Goal: Task Accomplishment & Management: Use online tool/utility

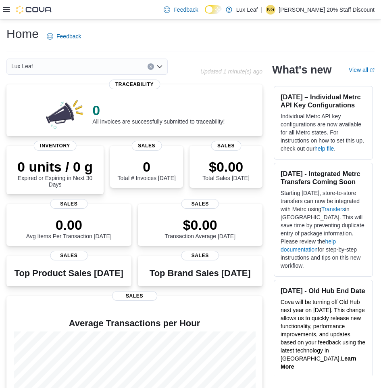
click at [4, 8] on icon at bounding box center [6, 9] width 6 height 6
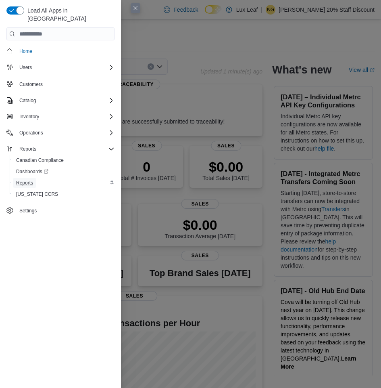
click at [29, 180] on span "Reports" at bounding box center [24, 183] width 17 height 6
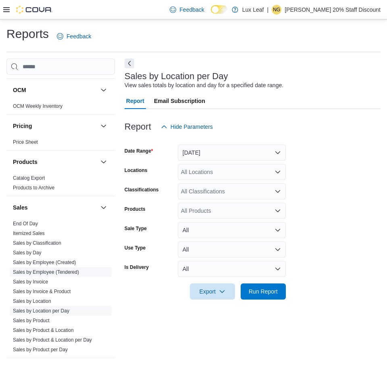
scroll to position [484, 0]
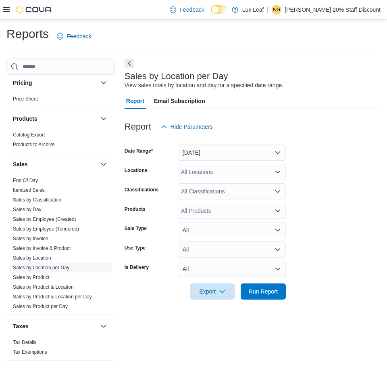
click at [38, 267] on link "Sales by Location per Day" at bounding box center [41, 268] width 56 height 6
click at [279, 153] on button "[DATE]" at bounding box center [232, 152] width 108 height 16
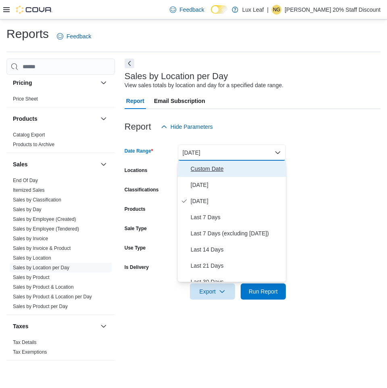
click at [206, 167] on span "Custom Date" at bounding box center [237, 169] width 92 height 10
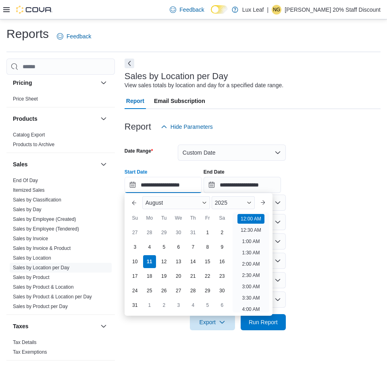
click at [193, 186] on input "**********" at bounding box center [163, 185] width 77 height 16
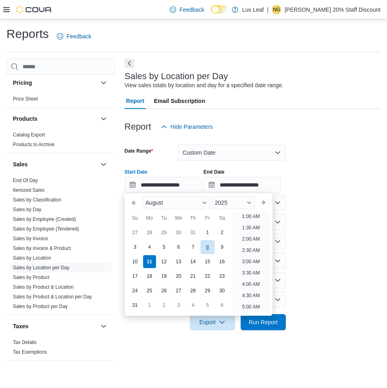
click at [209, 247] on div "8" at bounding box center [207, 247] width 14 height 14
type input "**********"
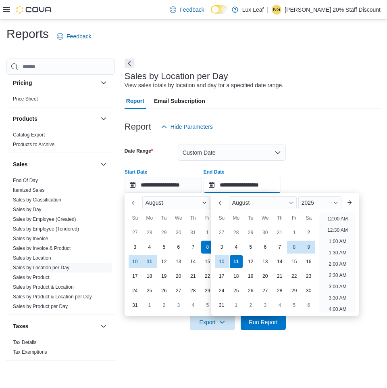
click at [281, 182] on input "**********" at bounding box center [242, 185] width 77 height 16
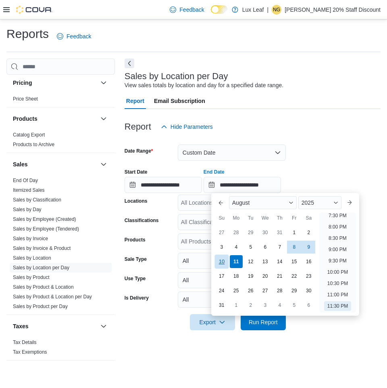
click at [223, 258] on div "10" at bounding box center [222, 261] width 14 height 14
type input "**********"
click at [319, 159] on form "**********" at bounding box center [253, 232] width 256 height 195
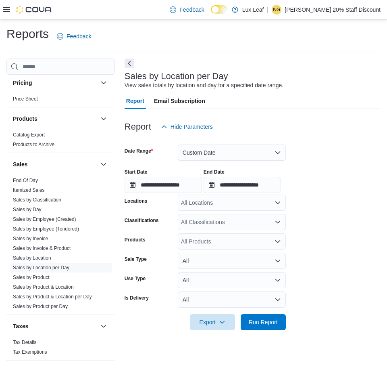
click at [281, 201] on div "All Locations" at bounding box center [232, 202] width 108 height 16
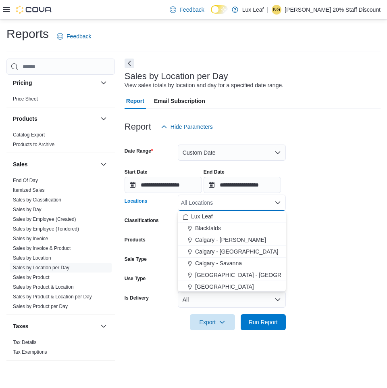
click at [278, 201] on icon "Close list of options" at bounding box center [278, 202] width 6 height 6
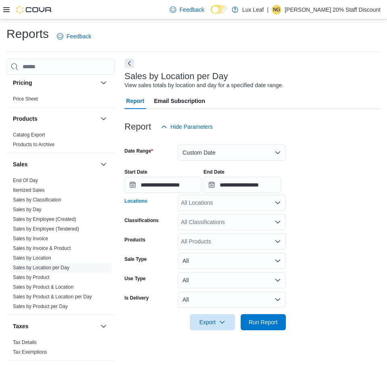
click at [276, 203] on icon "Open list of options" at bounding box center [278, 202] width 5 height 2
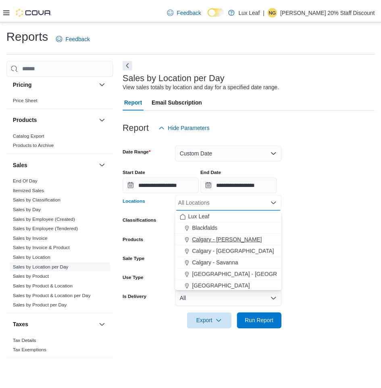
scroll to position [40, 0]
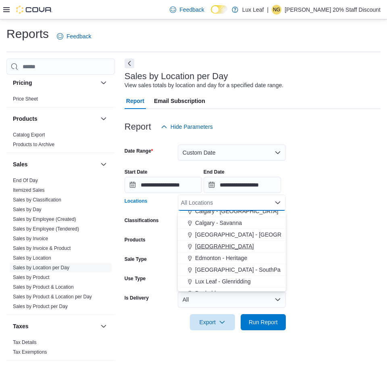
click at [206, 245] on span "[GEOGRAPHIC_DATA]" at bounding box center [224, 246] width 59 height 8
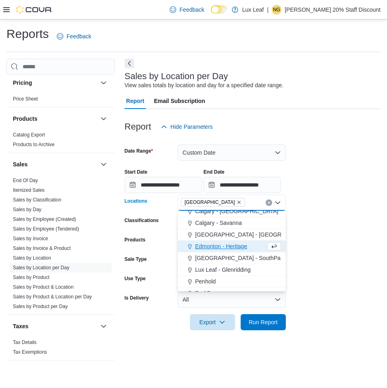
click at [329, 233] on form "**********" at bounding box center [253, 232] width 256 height 195
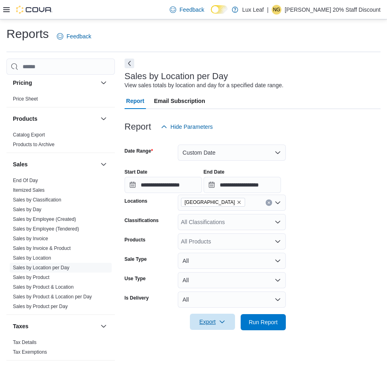
click at [201, 324] on span "Export" at bounding box center [212, 321] width 35 height 16
click at [258, 317] on span "Run Report" at bounding box center [263, 321] width 35 height 16
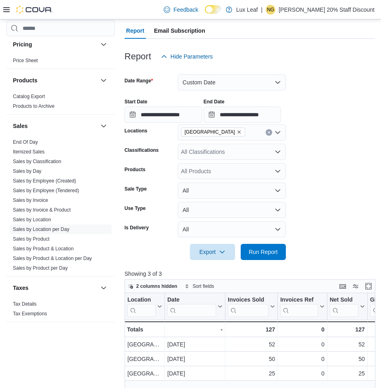
scroll to position [81, 0]
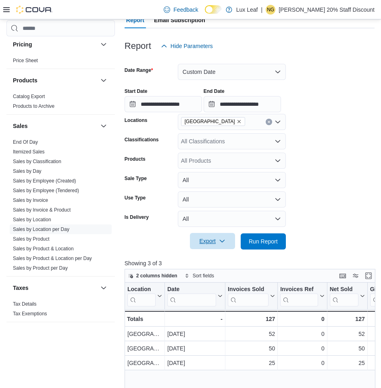
click at [211, 239] on span "Export" at bounding box center [212, 241] width 35 height 16
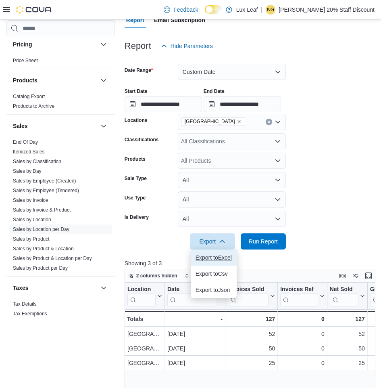
click at [219, 259] on span "Export to Excel" at bounding box center [214, 257] width 36 height 6
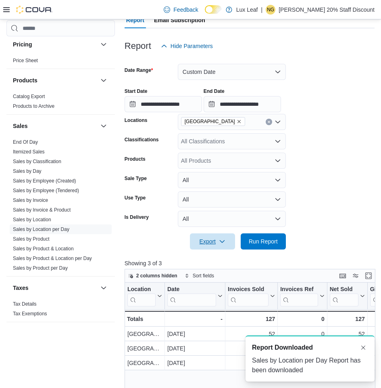
scroll to position [0, 0]
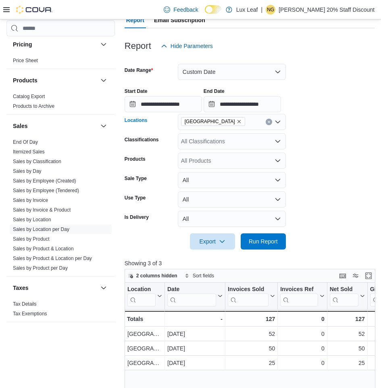
click at [237, 119] on icon "Remove Eckville from selection in this group" at bounding box center [239, 121] width 5 height 5
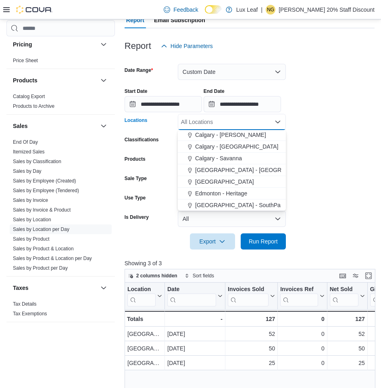
scroll to position [71, 0]
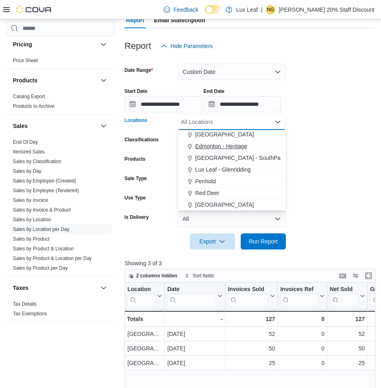
click at [228, 160] on span "[GEOGRAPHIC_DATA] - SouthPark" at bounding box center [240, 158] width 90 height 8
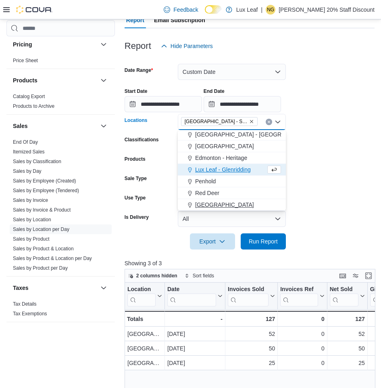
scroll to position [60, 0]
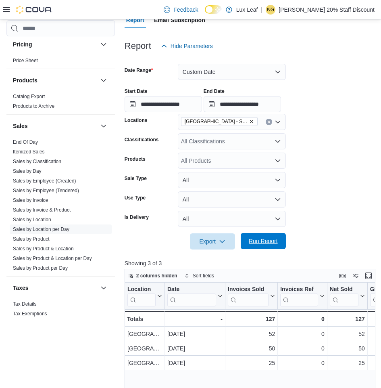
click at [255, 237] on span "Run Report" at bounding box center [263, 241] width 35 height 16
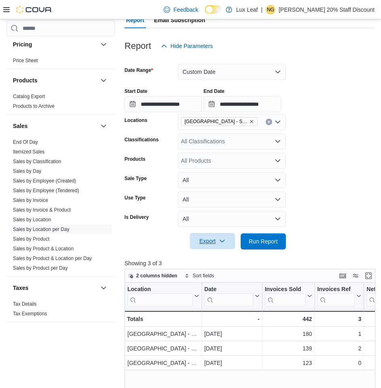
click at [210, 240] on span "Export" at bounding box center [212, 241] width 35 height 16
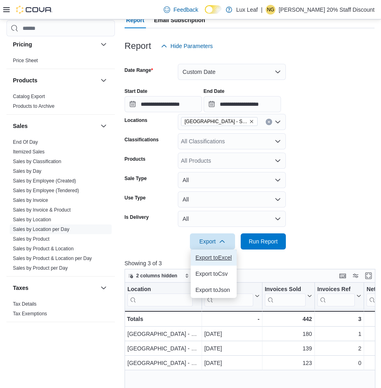
click at [215, 259] on span "Export to Excel" at bounding box center [214, 257] width 36 height 6
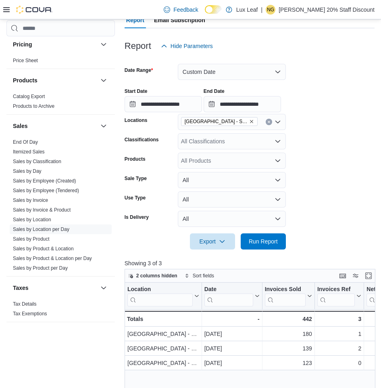
click at [249, 121] on icon "Remove Edmonton - SouthPark from selection in this group" at bounding box center [251, 121] width 5 height 5
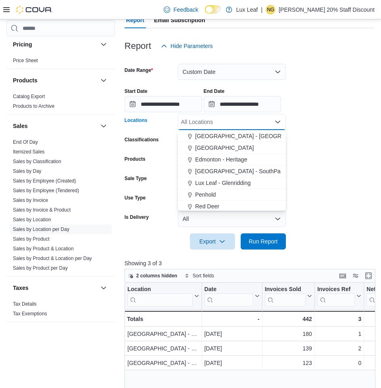
scroll to position [71, 0]
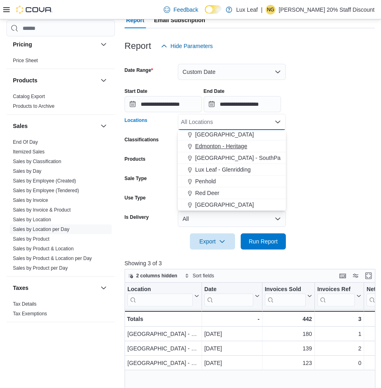
click at [231, 145] on span "Edmonton - Heritage" at bounding box center [221, 146] width 52 height 8
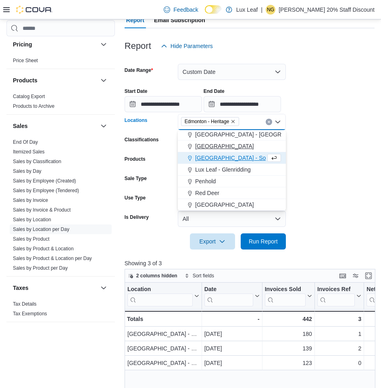
click at [231, 145] on div "[GEOGRAPHIC_DATA]" at bounding box center [232, 146] width 98 height 8
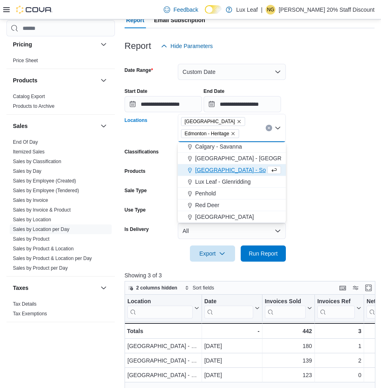
click at [237, 122] on icon "Remove Eckville from selection in this group" at bounding box center [239, 121] width 5 height 5
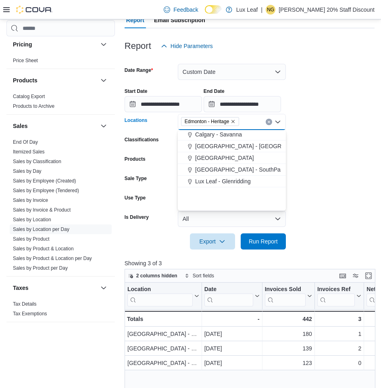
scroll to position [0, 0]
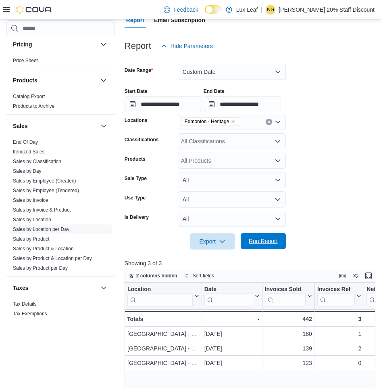
click at [269, 238] on span "Run Report" at bounding box center [263, 241] width 29 height 8
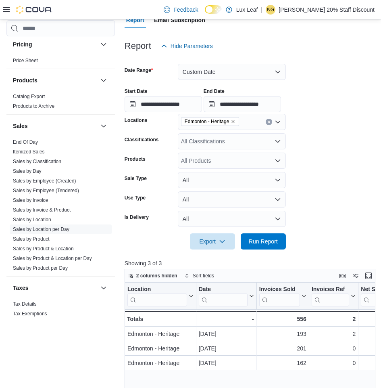
scroll to position [121, 0]
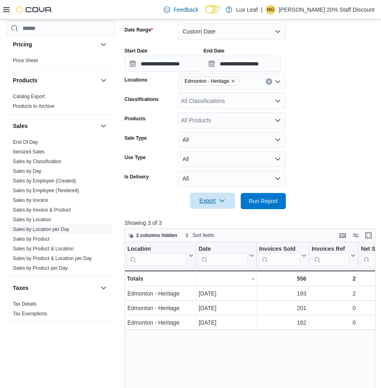
click at [210, 199] on span "Export" at bounding box center [212, 200] width 35 height 16
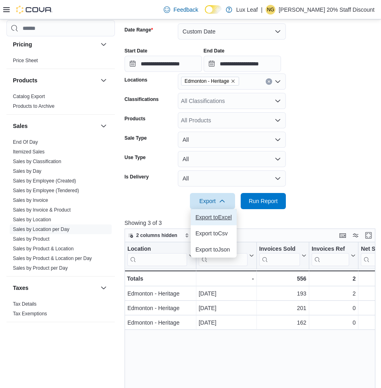
click at [221, 213] on button "Export to Excel" at bounding box center [214, 217] width 46 height 16
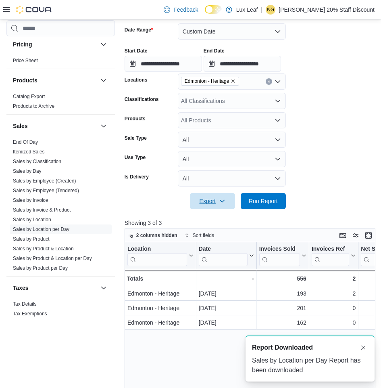
scroll to position [0, 0]
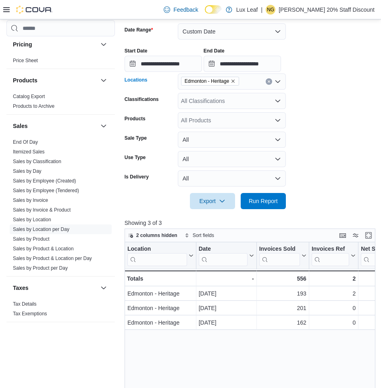
click at [234, 81] on icon "Remove Edmonton - Heritage from selection in this group" at bounding box center [233, 81] width 5 height 5
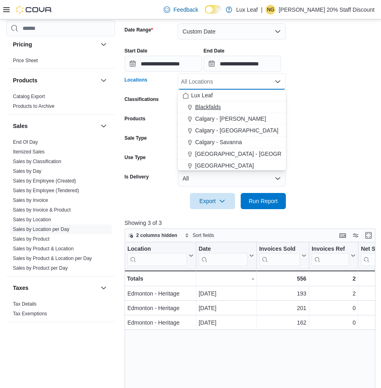
click at [214, 105] on span "Blackfalds" at bounding box center [208, 107] width 26 height 8
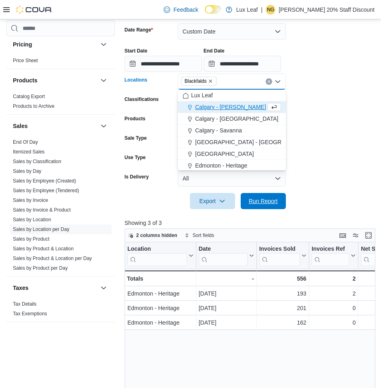
drag, startPoint x: 263, startPoint y: 198, endPoint x: 257, endPoint y: 169, distance: 29.7
click at [263, 198] on span "Run Report" at bounding box center [263, 201] width 29 height 8
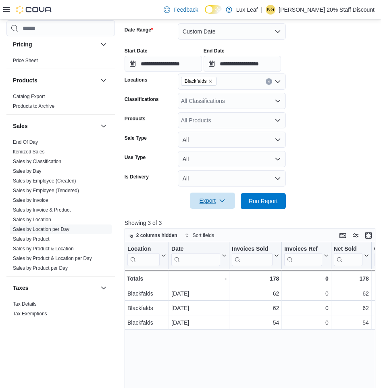
click at [204, 200] on span "Export" at bounding box center [212, 200] width 35 height 16
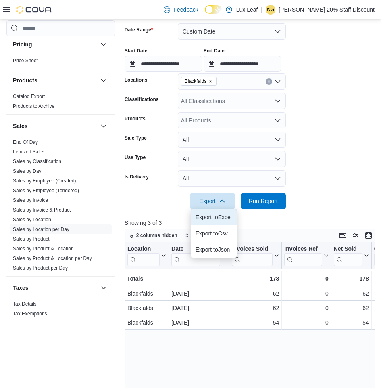
click at [216, 216] on span "Export to Excel" at bounding box center [214, 217] width 36 height 6
